Goal: Task Accomplishment & Management: Manage account settings

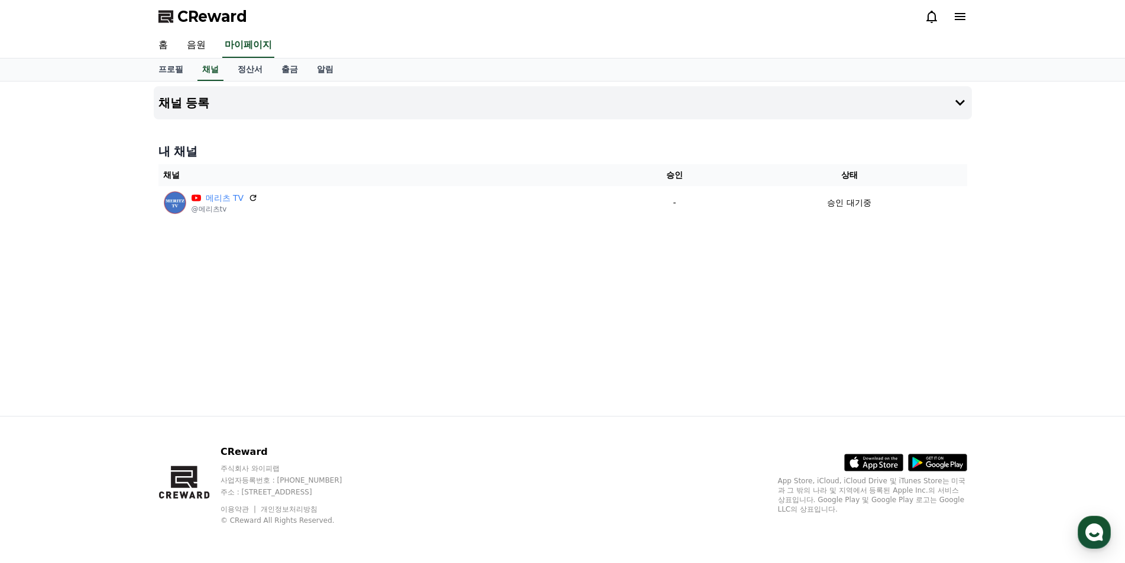
click at [989, 327] on div "채널 등록 내 채널 채널 승인 상태 메리츠 TV @메리츠tv - 승인 대기중" at bounding box center [562, 249] width 1125 height 334
click at [181, 70] on link "프로필" at bounding box center [171, 70] width 44 height 22
select select "**********"
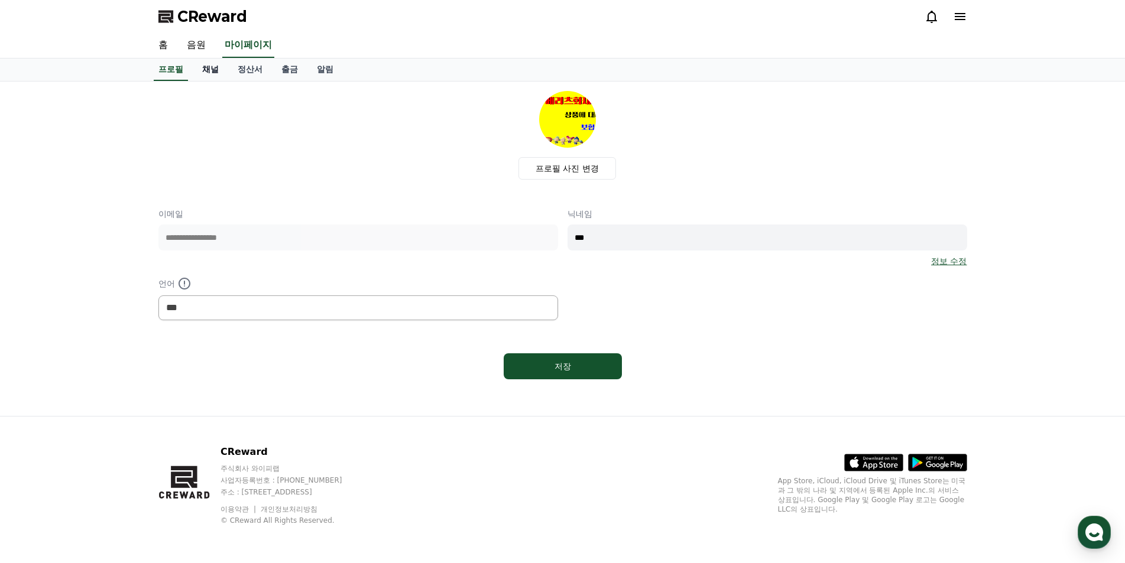
click at [218, 68] on link "채널" at bounding box center [210, 70] width 35 height 22
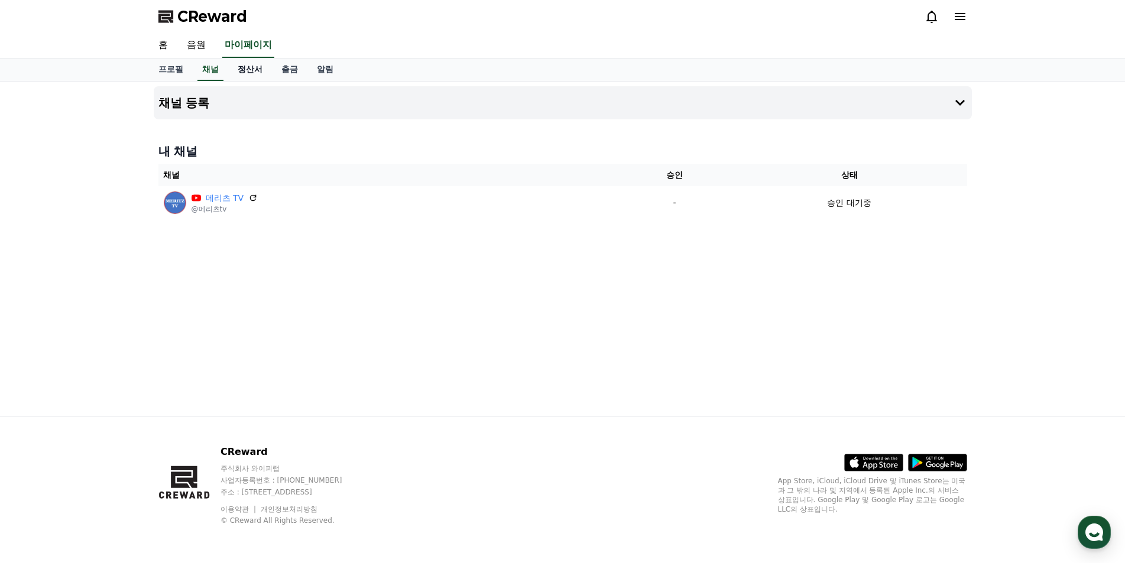
click at [258, 67] on link "정산서" at bounding box center [250, 70] width 44 height 22
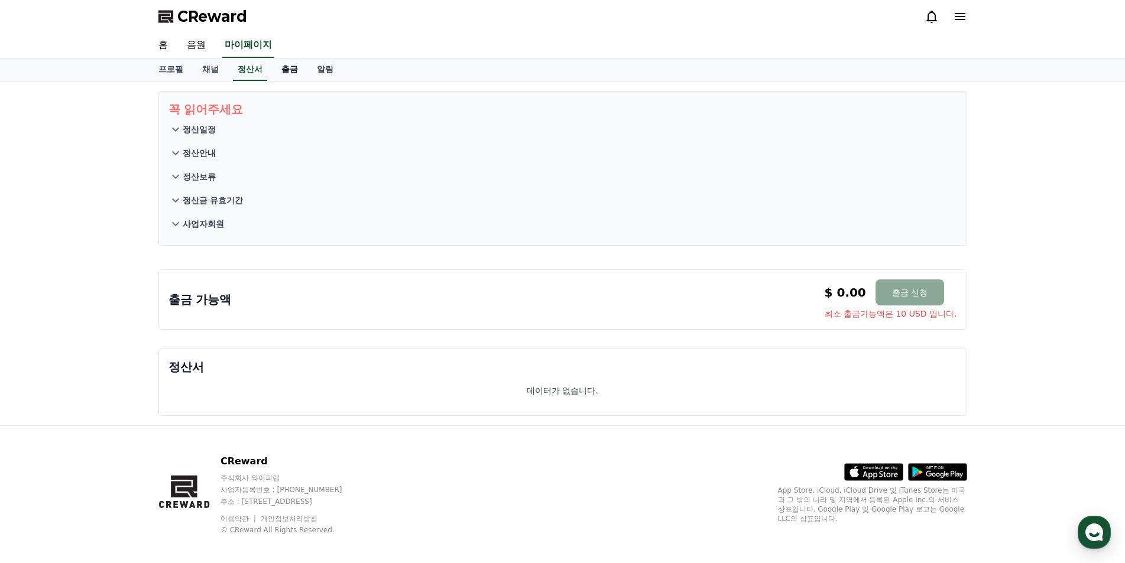
click at [288, 67] on link "출금" at bounding box center [289, 70] width 35 height 22
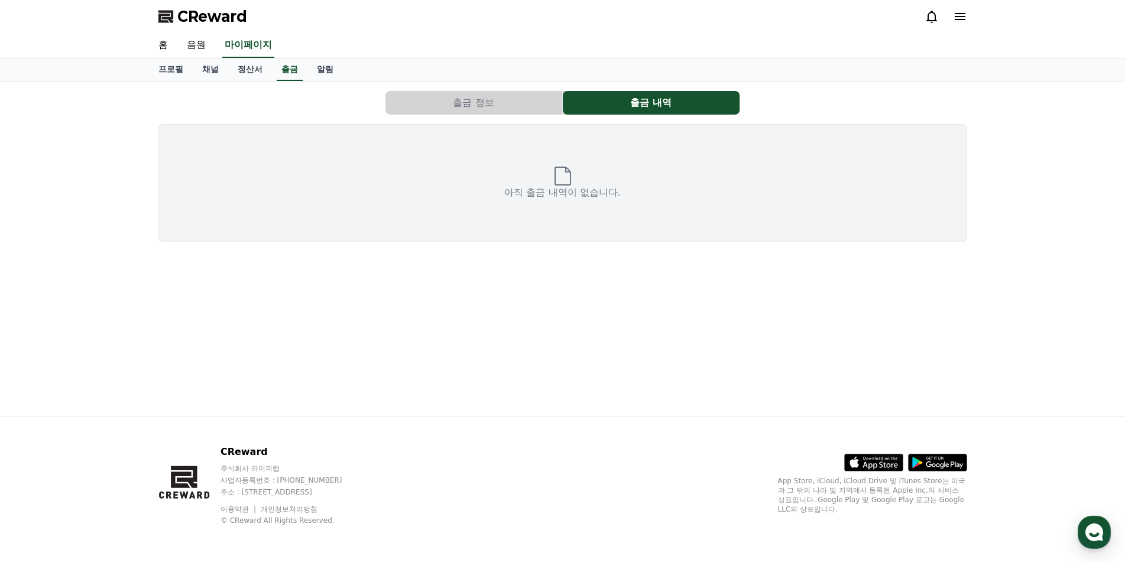
click at [485, 107] on button "출금 정보" at bounding box center [473, 103] width 177 height 24
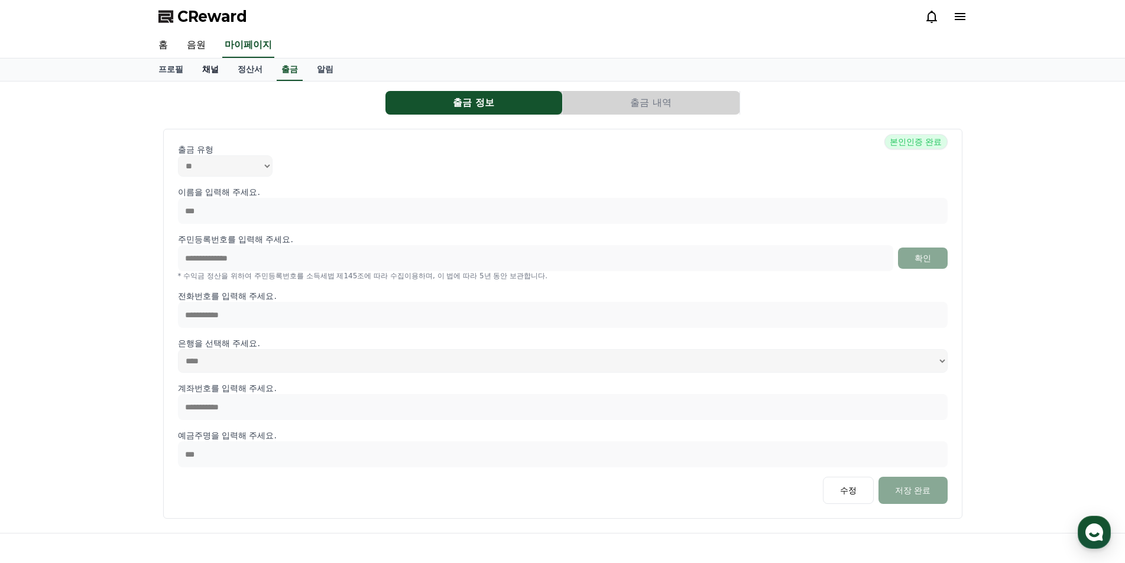
click at [207, 68] on link "채널" at bounding box center [210, 70] width 35 height 22
